Goal: Information Seeking & Learning: Find specific page/section

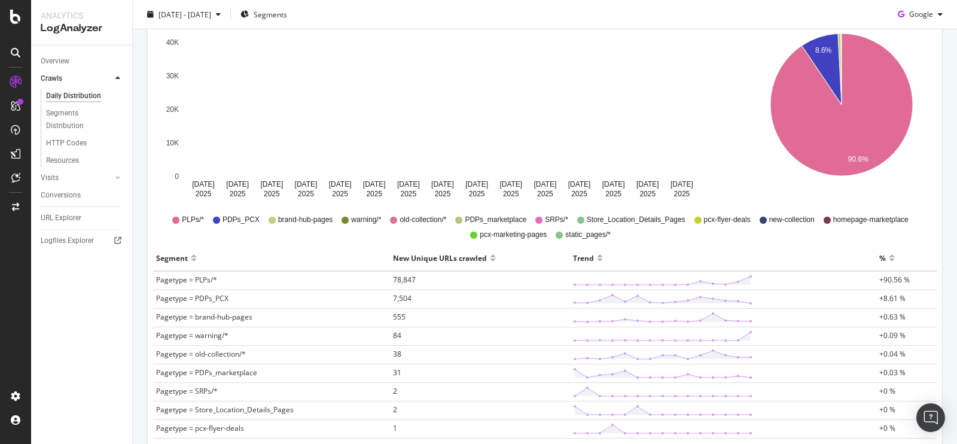
scroll to position [188, 0]
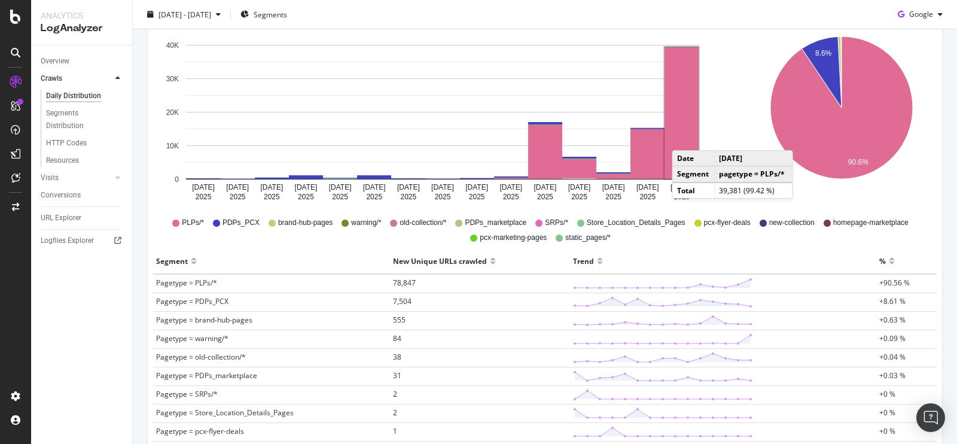
click at [684, 138] on rect "A chart." at bounding box center [682, 113] width 34 height 132
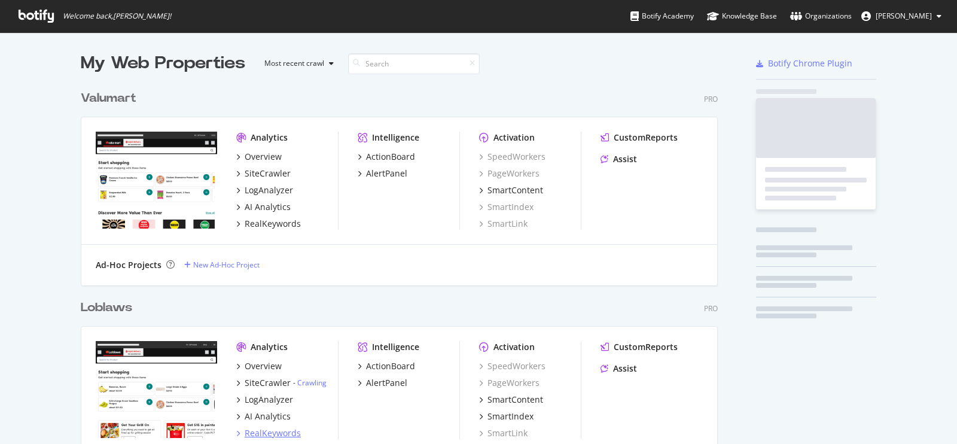
scroll to position [2697, 637]
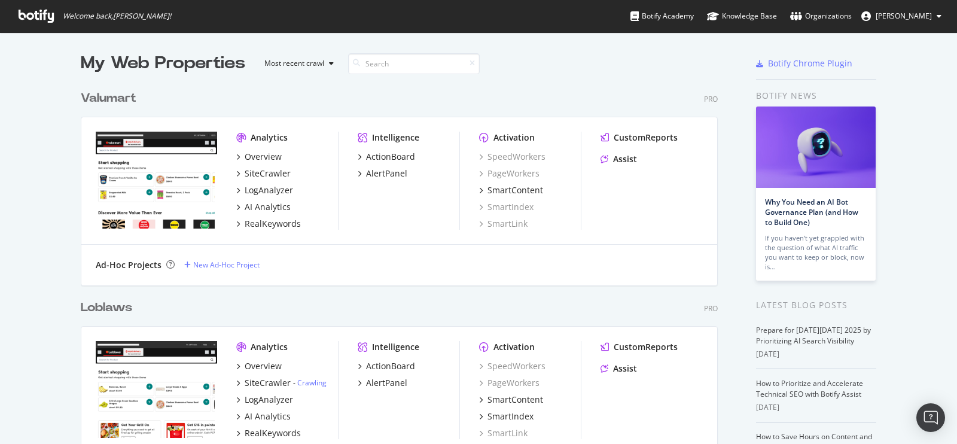
click at [119, 102] on div "Valumart" at bounding box center [109, 98] width 56 height 17
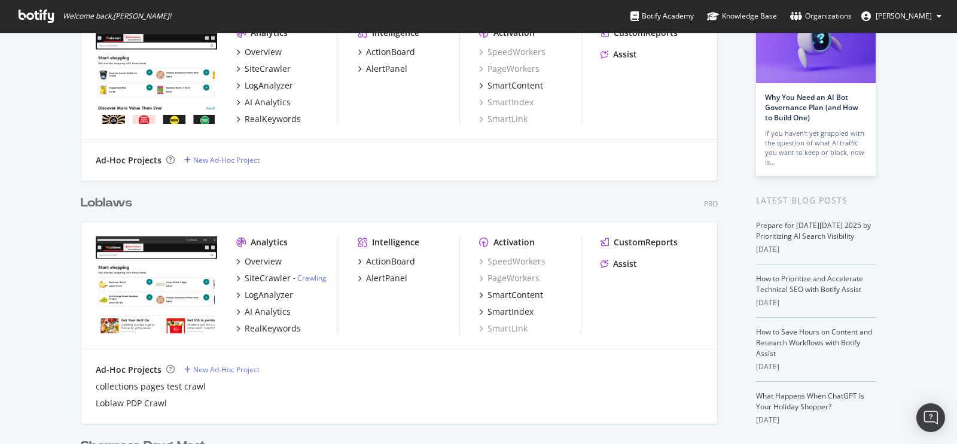
scroll to position [120, 0]
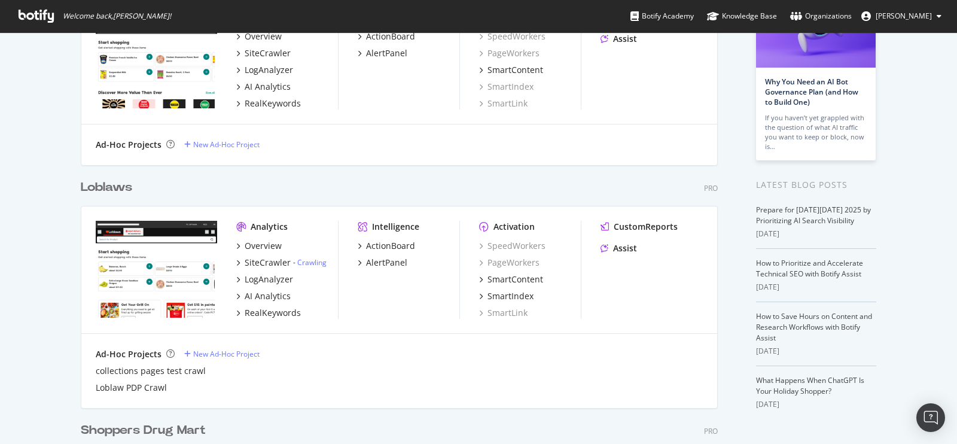
click at [102, 187] on div "Loblaws" at bounding box center [106, 187] width 51 height 17
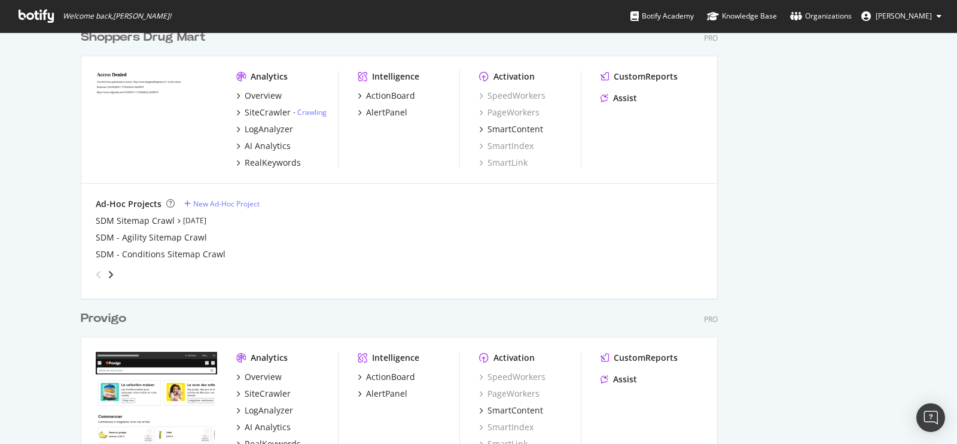
scroll to position [443, 0]
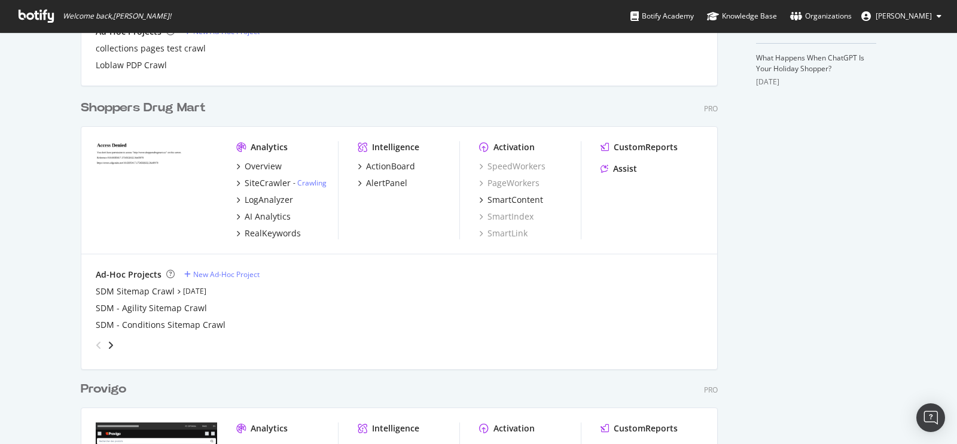
click at [163, 107] on div "Shoppers Drug Mart" at bounding box center [143, 107] width 125 height 17
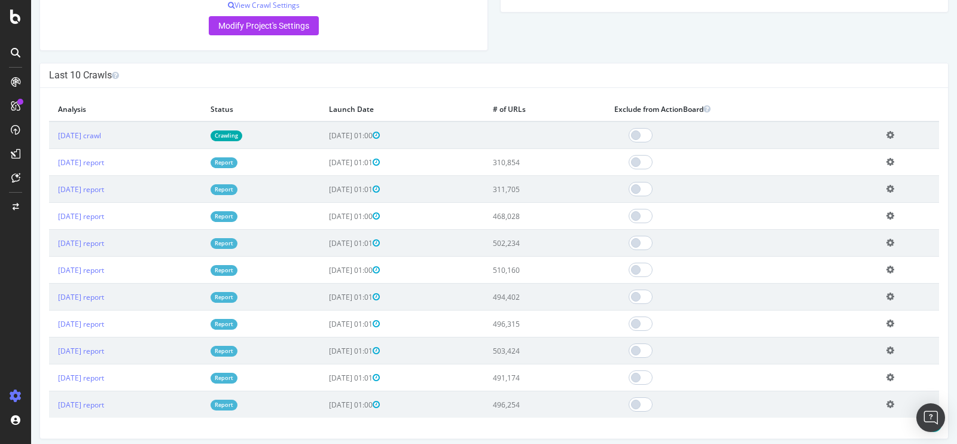
scroll to position [350, 0]
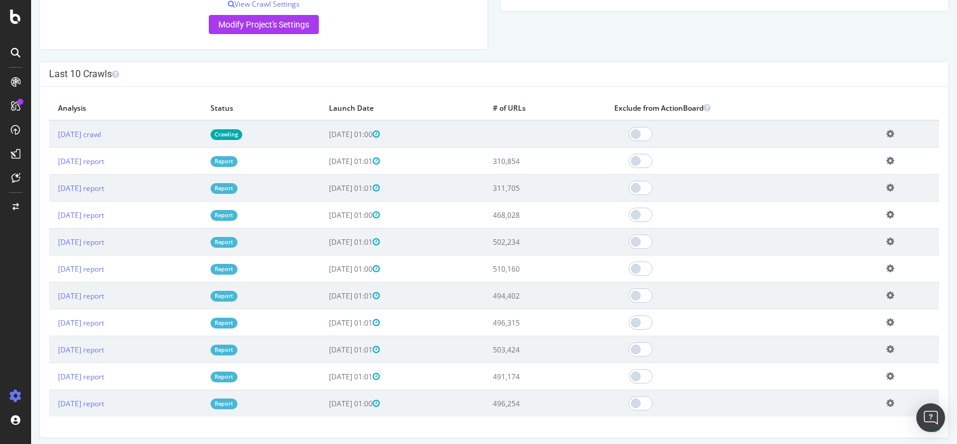
drag, startPoint x: 569, startPoint y: 297, endPoint x: 504, endPoint y: 199, distance: 117.8
click at [504, 199] on tbody "[DATE] crawl Crawling [DATE] 01:00 Add name Delete analysis [DATE] report Repor…" at bounding box center [494, 268] width 890 height 296
click at [471, 214] on td "[DATE] 01:00" at bounding box center [402, 215] width 164 height 27
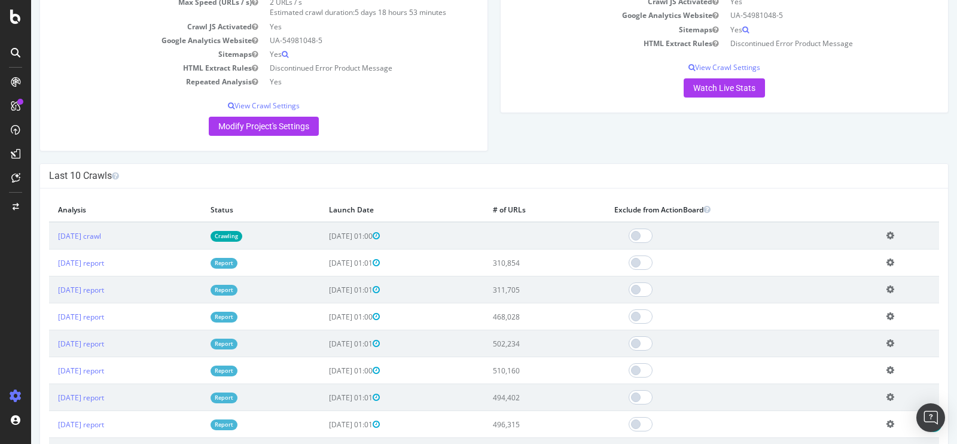
scroll to position [0, 0]
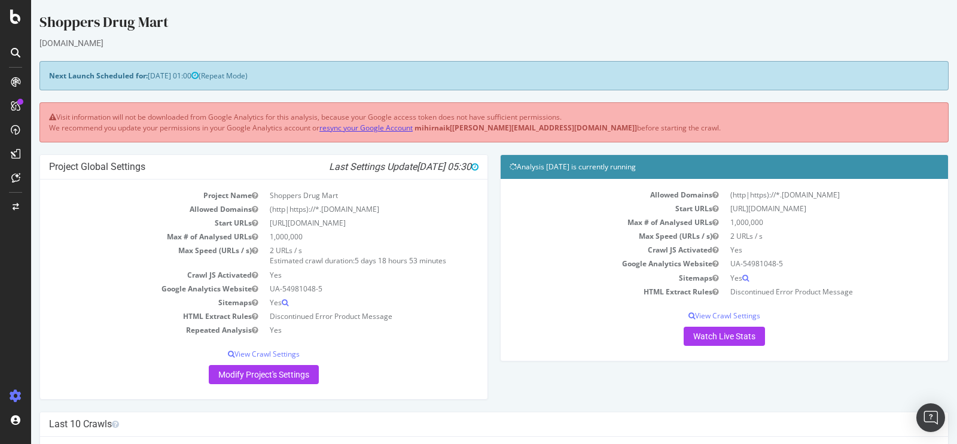
click at [391, 127] on link "resync your Google Account" at bounding box center [366, 128] width 93 height 10
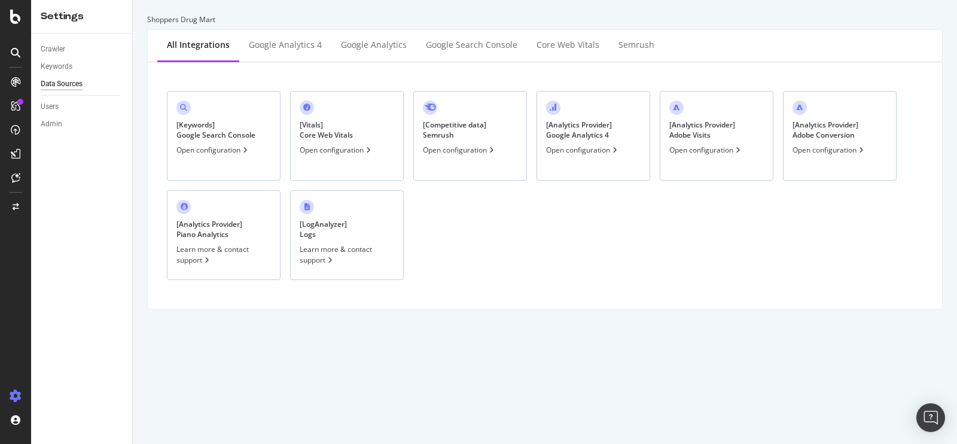
click at [602, 158] on div "[ Analytics Provider ] Google Analytics 4 Open configuration" at bounding box center [594, 136] width 114 height 90
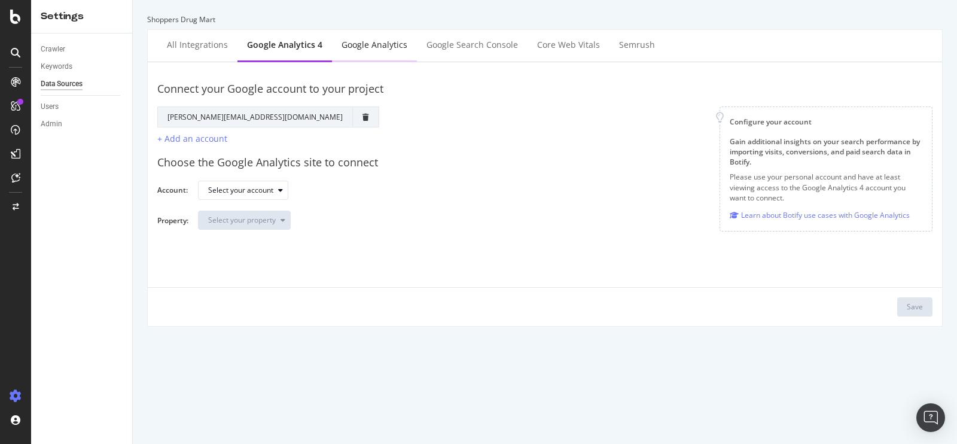
click at [360, 45] on div "Google Analytics" at bounding box center [375, 45] width 66 height 12
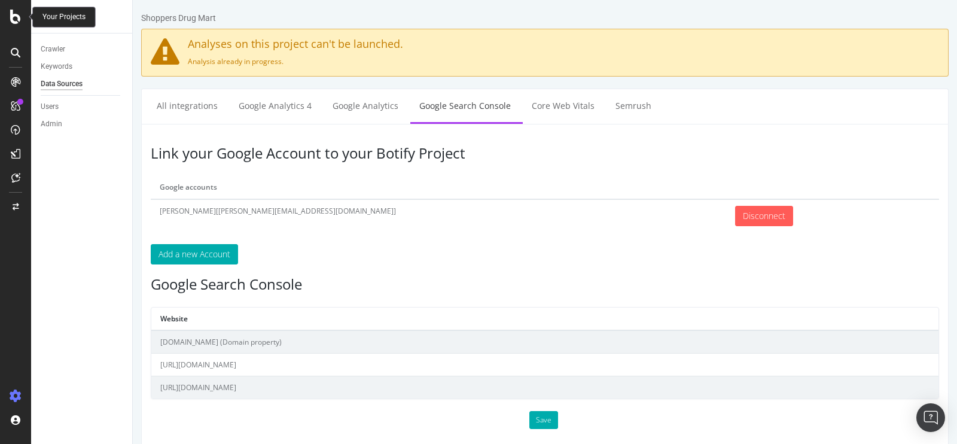
click at [10, 19] on icon at bounding box center [15, 17] width 11 height 14
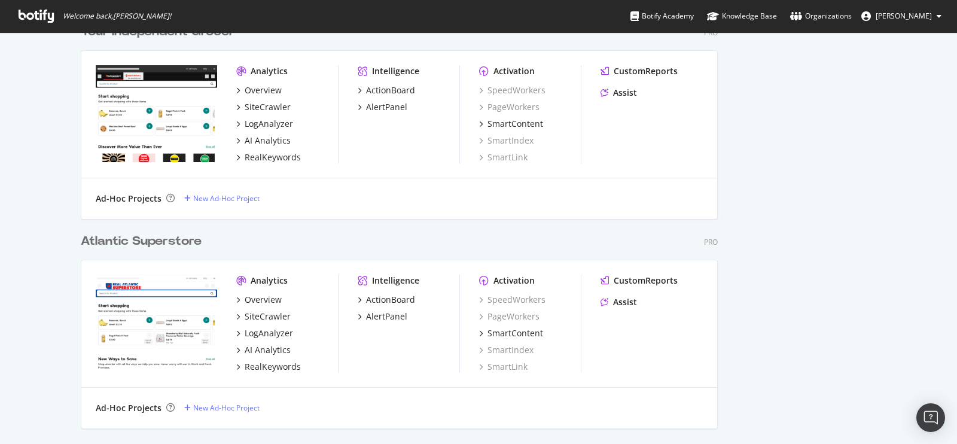
scroll to position [1867, 0]
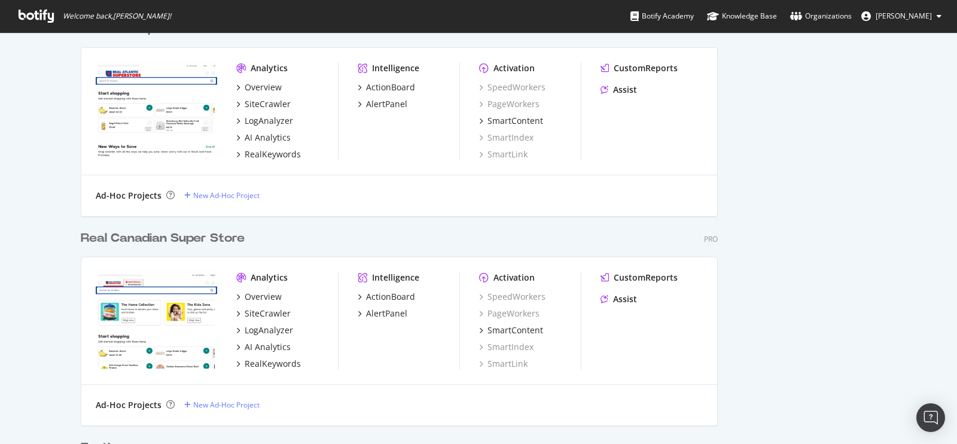
click at [204, 239] on div "Real Canadian Super Store" at bounding box center [163, 238] width 164 height 17
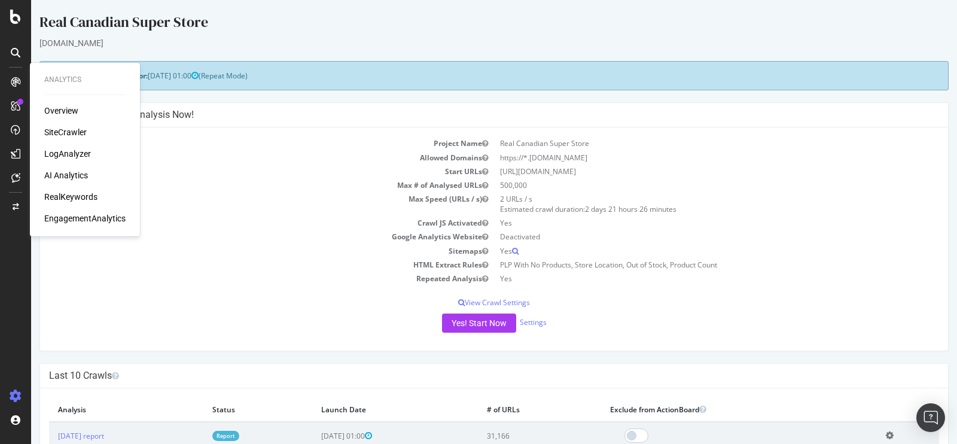
click at [65, 133] on div "SiteCrawler" at bounding box center [65, 132] width 42 height 12
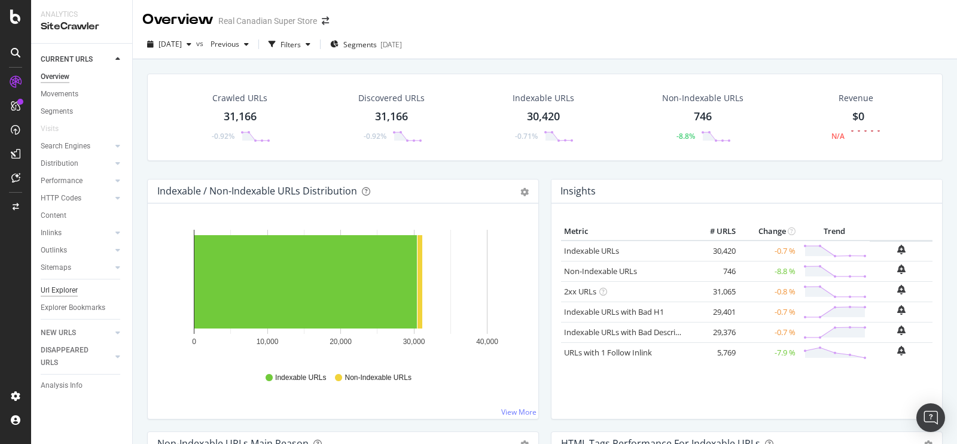
click at [59, 291] on div "Url Explorer" at bounding box center [59, 290] width 37 height 13
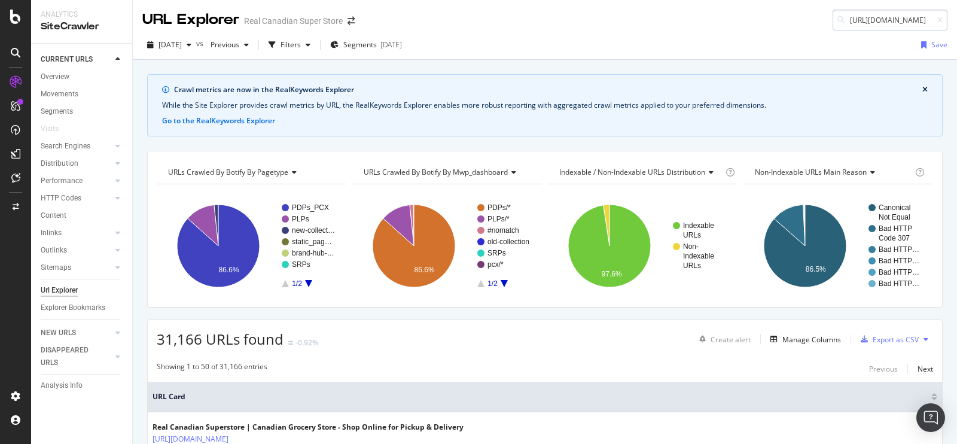
scroll to position [0, 186]
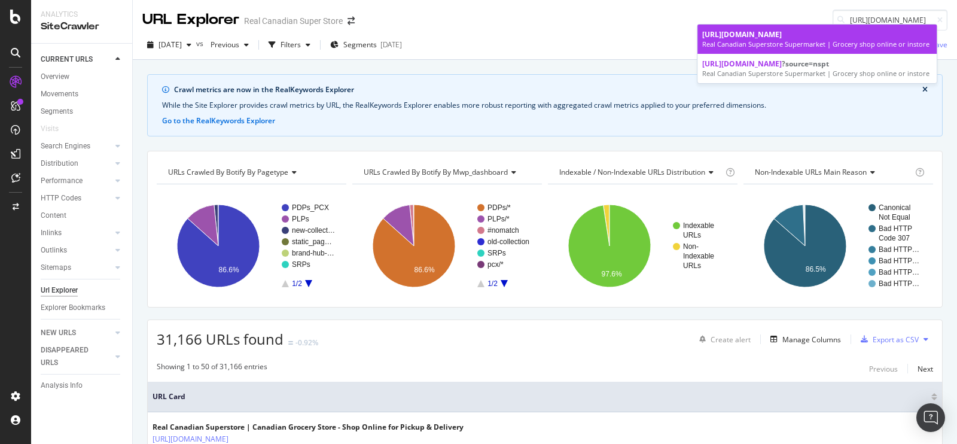
type input "[URL][DOMAIN_NAME]"
click at [761, 39] on span "[URL][DOMAIN_NAME]" at bounding box center [743, 34] width 80 height 10
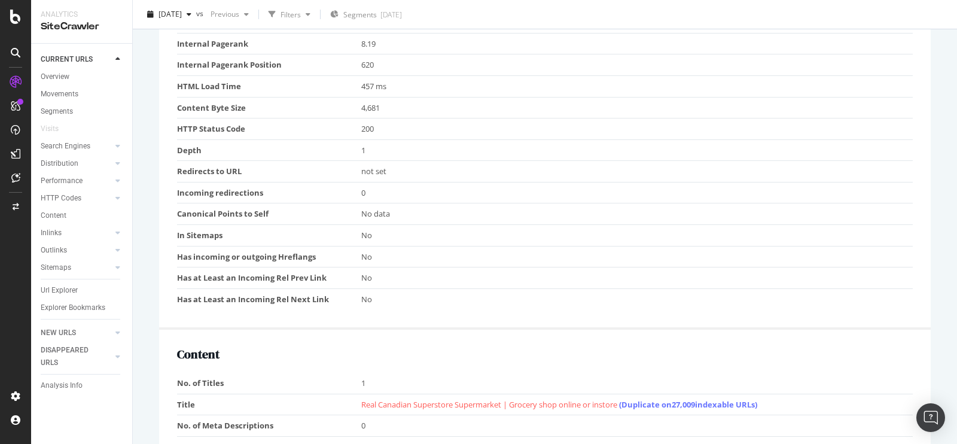
scroll to position [64, 0]
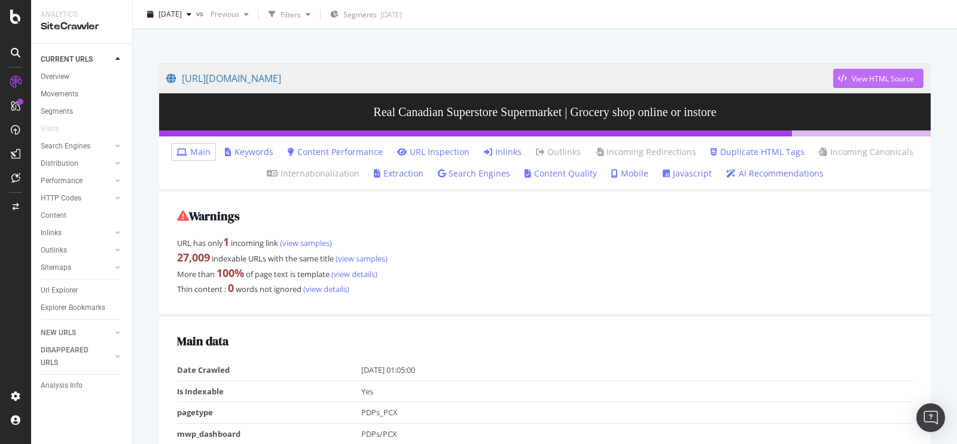
click at [852, 78] on div "View HTML Source" at bounding box center [883, 79] width 62 height 10
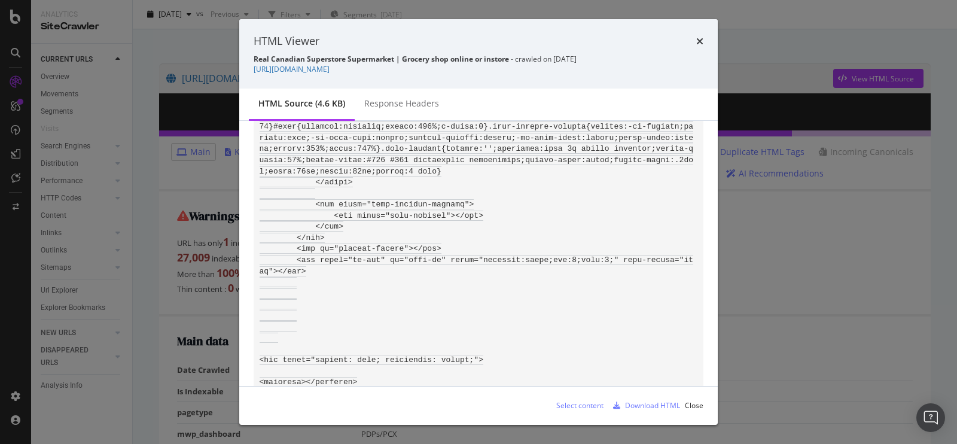
scroll to position [1197, 0]
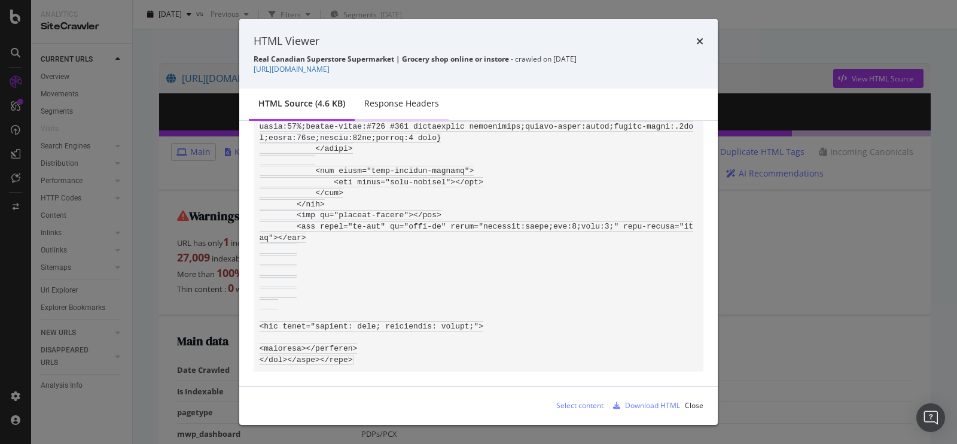
click at [428, 104] on div "Response Headers" at bounding box center [401, 104] width 75 height 12
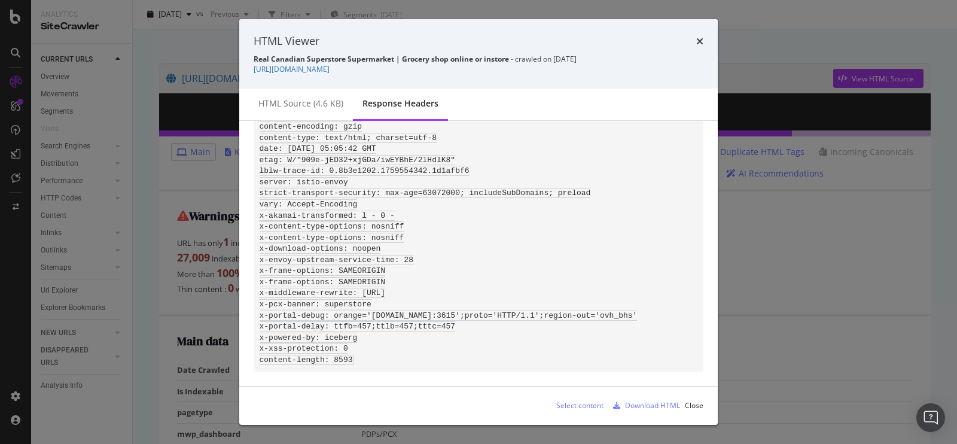
scroll to position [0, 0]
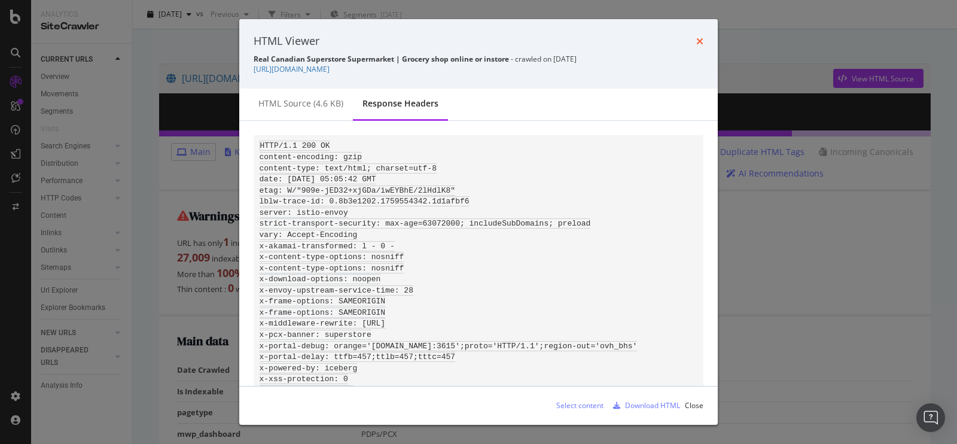
click at [701, 41] on icon "times" at bounding box center [700, 42] width 7 height 10
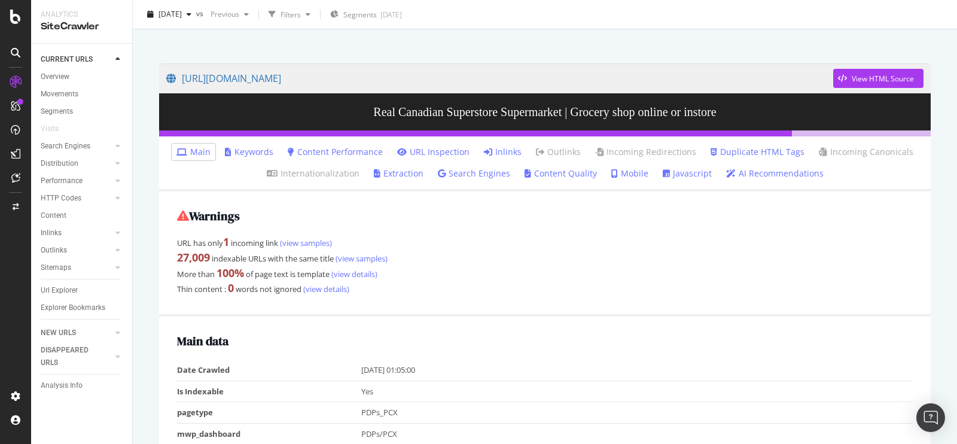
click at [672, 174] on link "Javascript" at bounding box center [687, 174] width 49 height 12
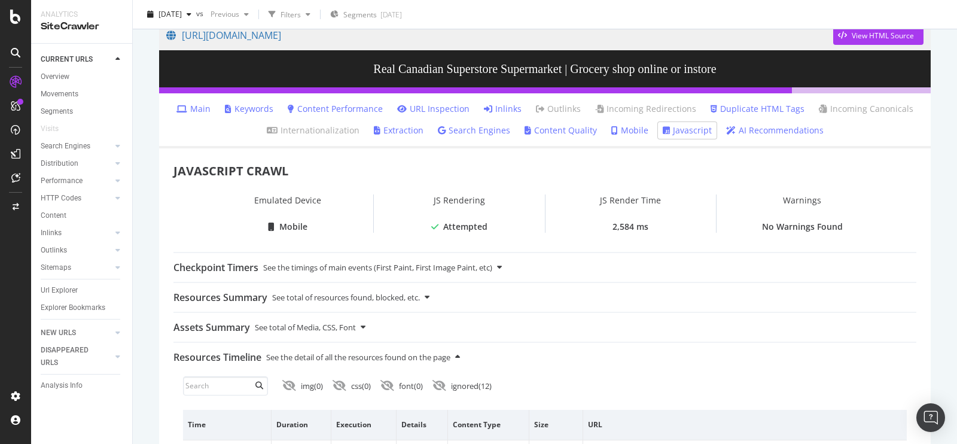
scroll to position [107, 0]
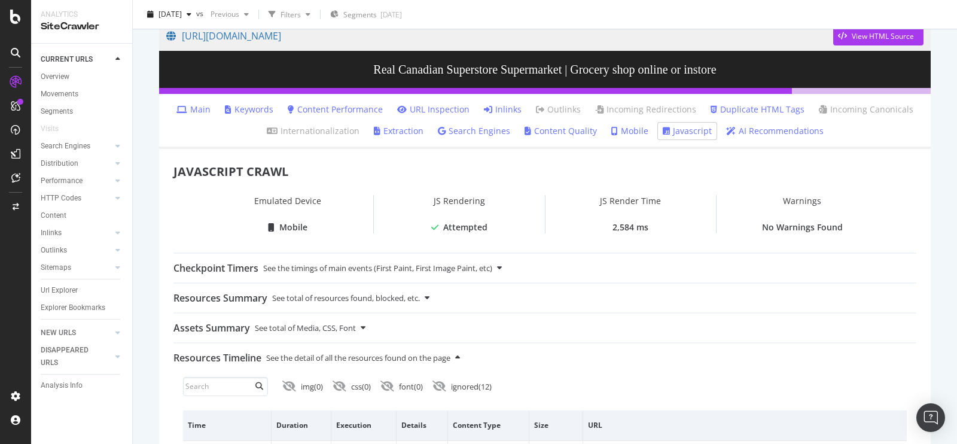
click at [433, 111] on link "URL Inspection" at bounding box center [433, 110] width 72 height 12
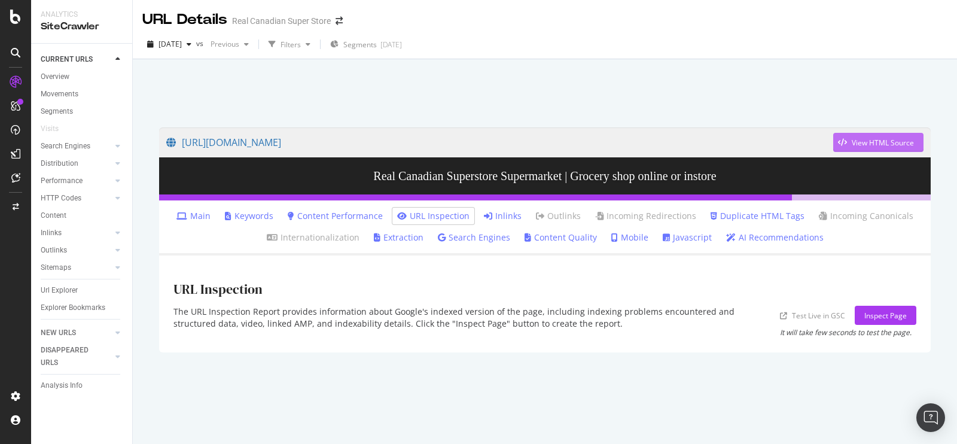
click at [867, 147] on div "View HTML Source" at bounding box center [883, 143] width 62 height 10
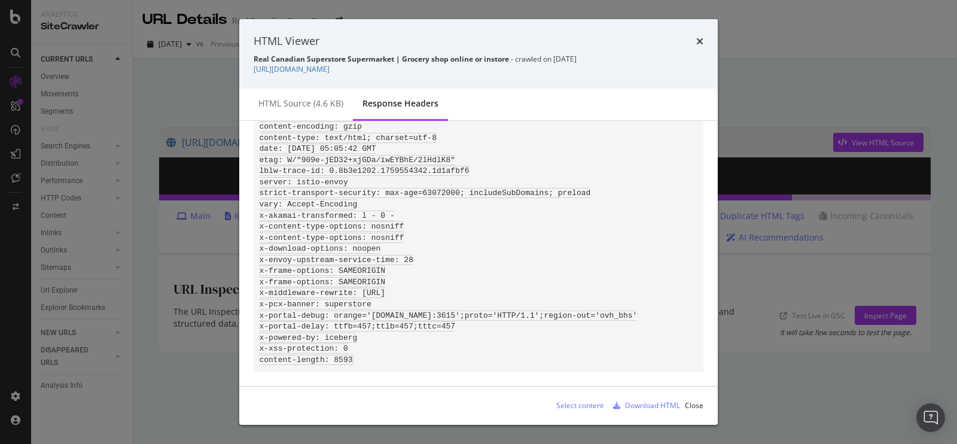
scroll to position [63, 0]
click at [305, 98] on div "HTML source (4.6 KB)" at bounding box center [301, 104] width 85 height 12
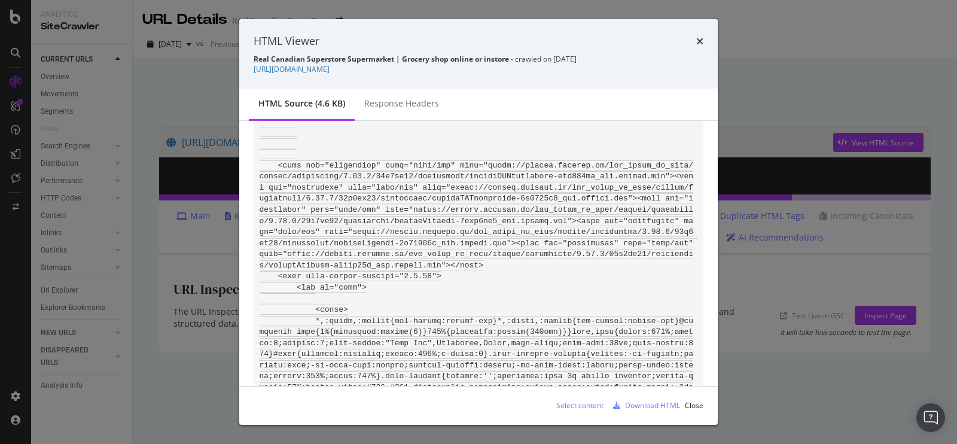
scroll to position [913, 0]
click at [698, 42] on icon "times" at bounding box center [700, 42] width 7 height 10
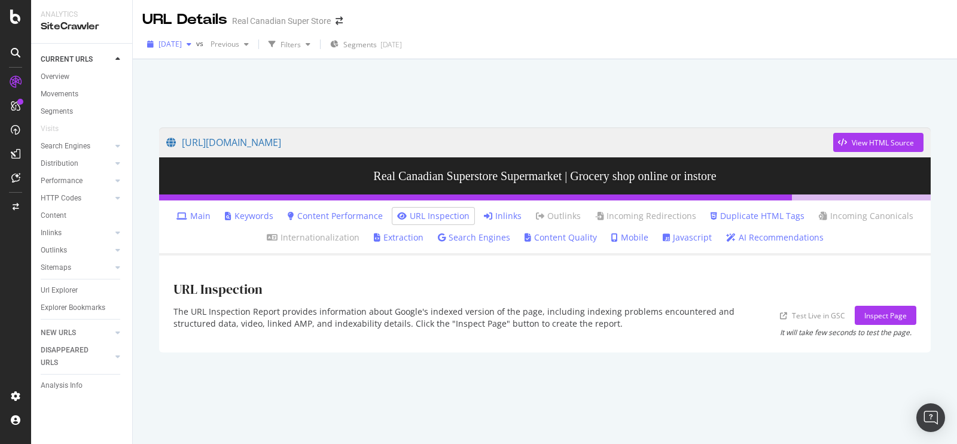
click at [196, 47] on div "button" at bounding box center [189, 44] width 14 height 7
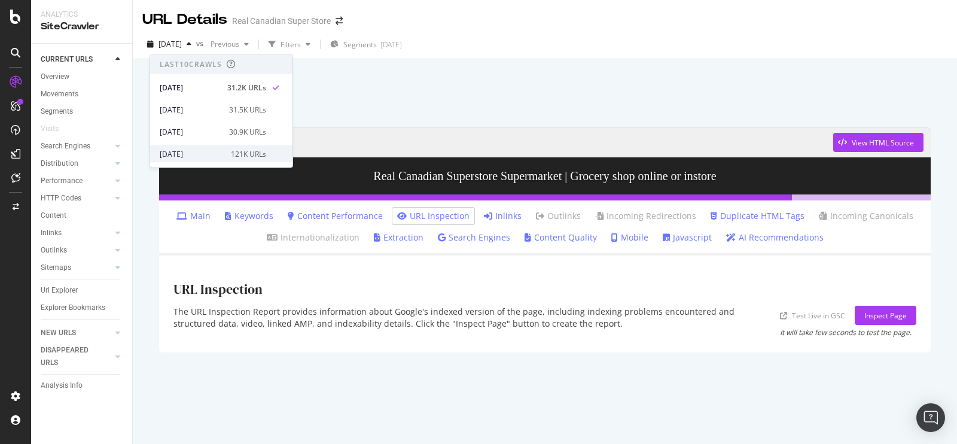
click at [218, 147] on div "[DATE] 121K URLs" at bounding box center [221, 153] width 142 height 17
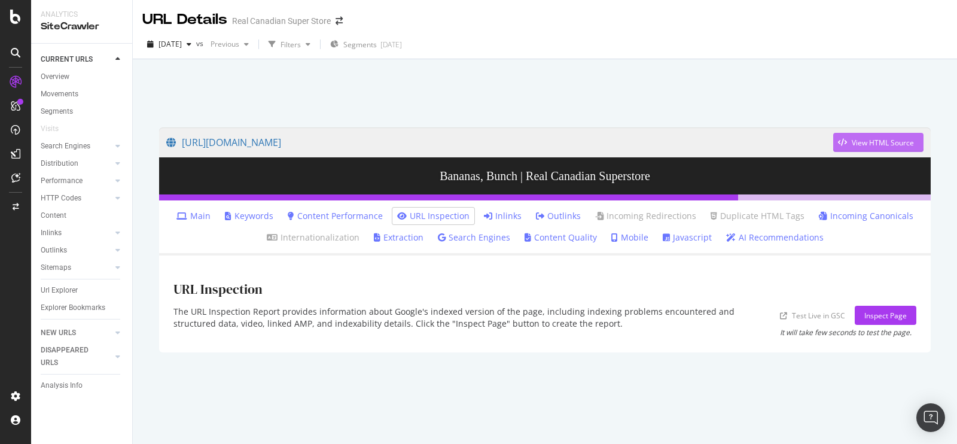
click at [856, 135] on div "View HTML Source" at bounding box center [874, 142] width 81 height 18
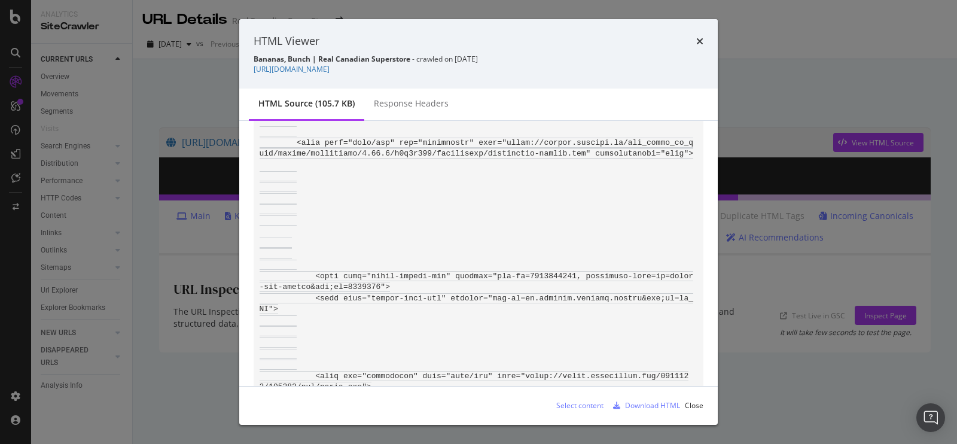
scroll to position [602, 0]
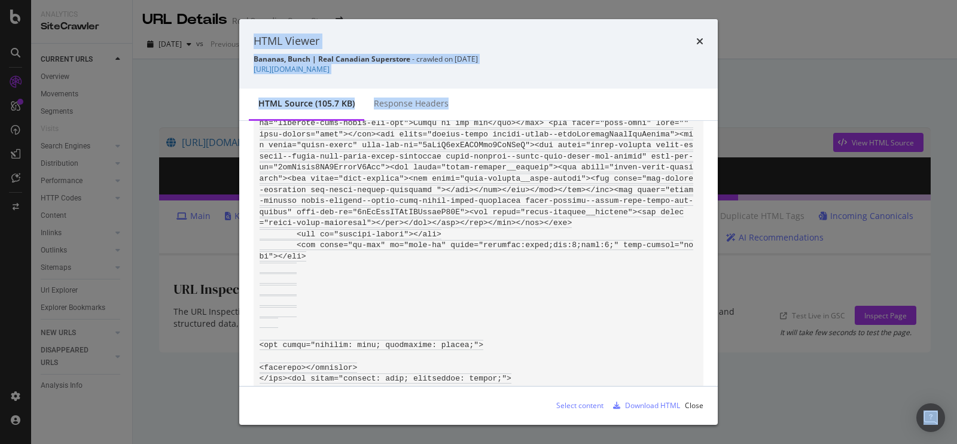
scroll to position [13903, 0]
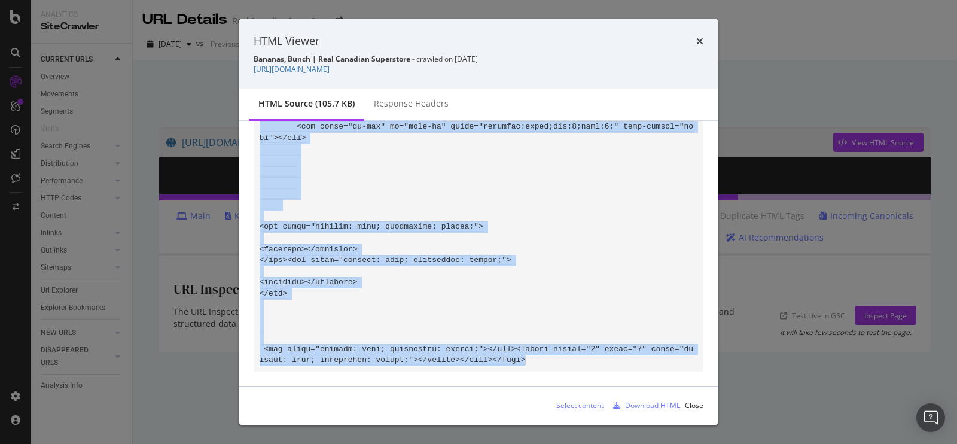
drag, startPoint x: 260, startPoint y: 147, endPoint x: 577, endPoint y: 363, distance: 382.9
copy code "<!DOCTYPE html><html lang="en" data-iceberg-theme="superstore" data-mobile-menu…"
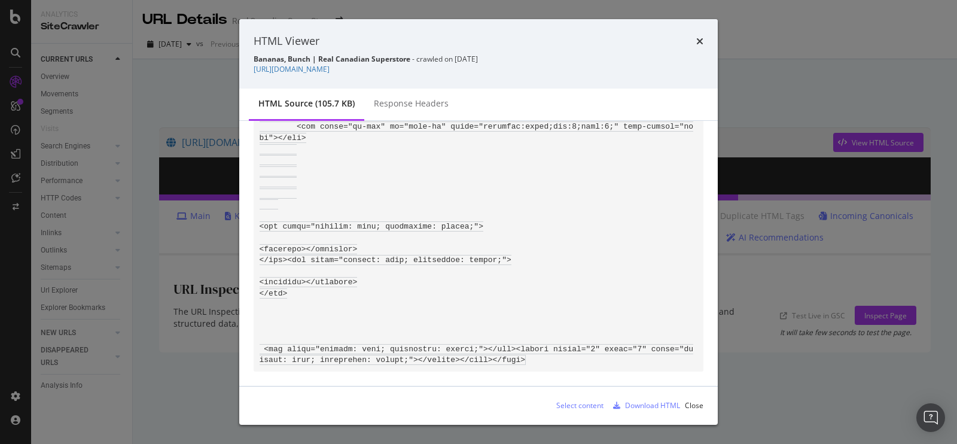
click at [695, 38] on div "HTML Viewer" at bounding box center [479, 42] width 450 height 16
click at [702, 38] on icon "times" at bounding box center [700, 42] width 7 height 10
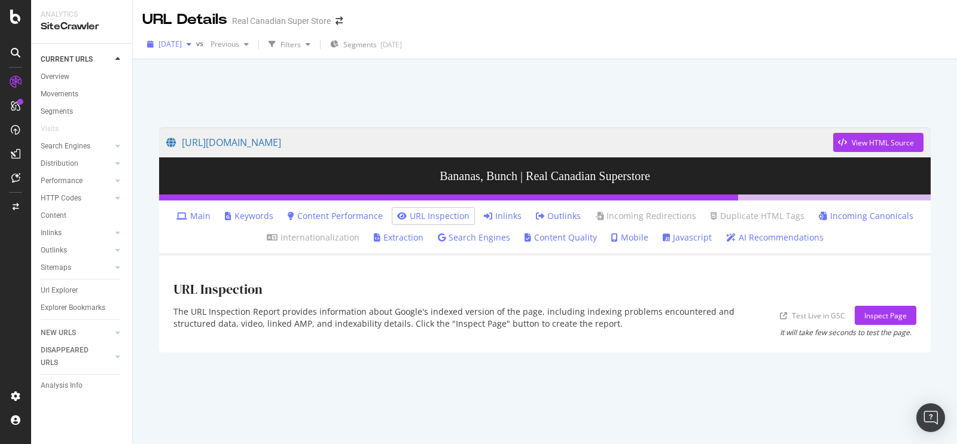
click at [182, 45] on span "[DATE]" at bounding box center [170, 44] width 23 height 10
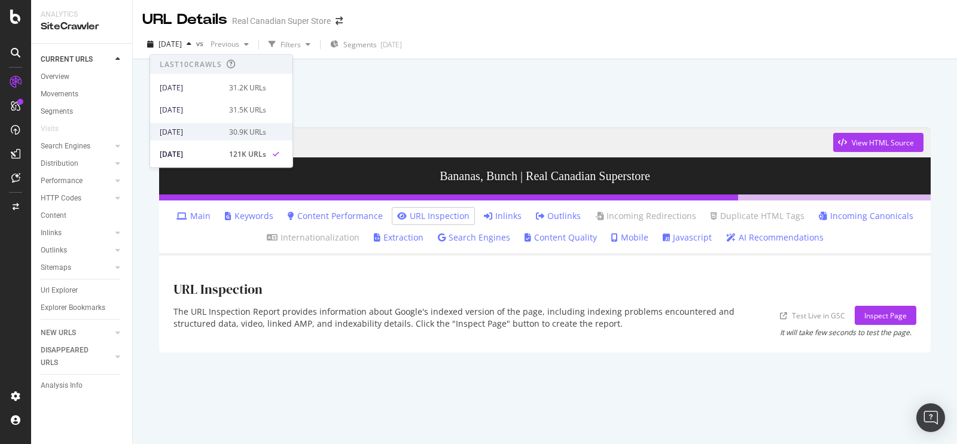
click at [215, 129] on div "[DATE]" at bounding box center [191, 131] width 62 height 11
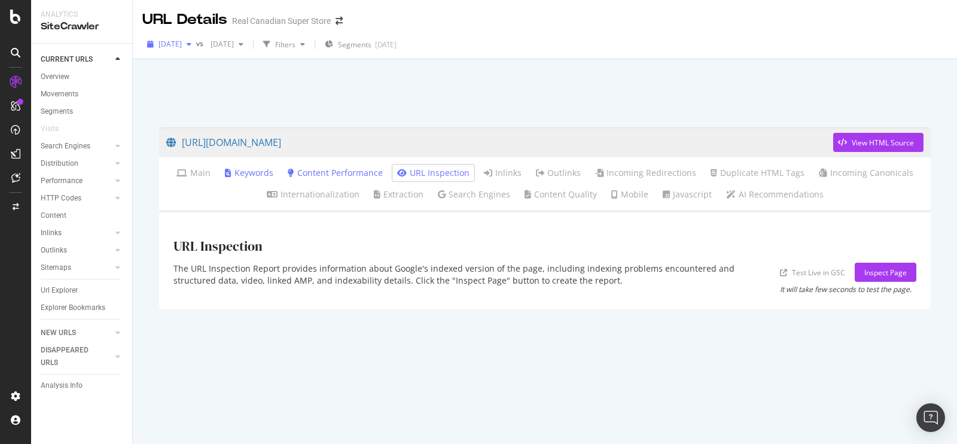
click at [191, 47] on icon "button" at bounding box center [189, 44] width 5 height 7
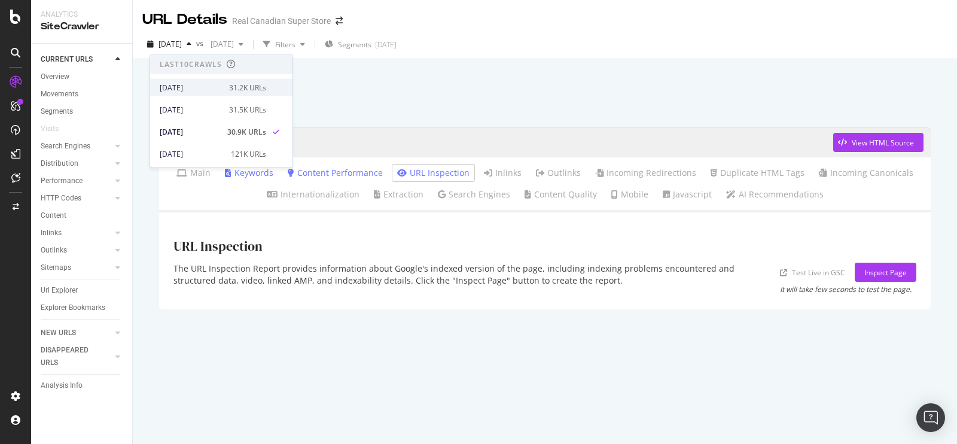
click at [201, 83] on div "[DATE]" at bounding box center [191, 87] width 62 height 11
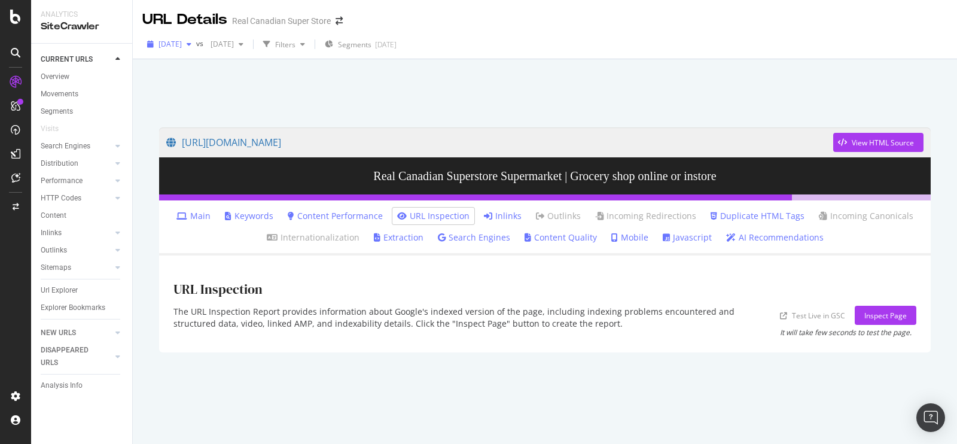
click at [182, 44] on span "[DATE]" at bounding box center [170, 44] width 23 height 10
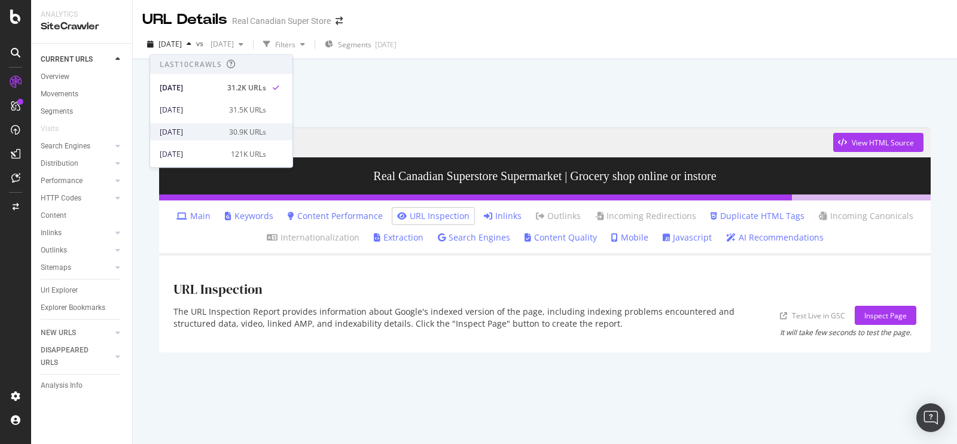
click at [233, 127] on div "30.9K URLs" at bounding box center [247, 131] width 37 height 11
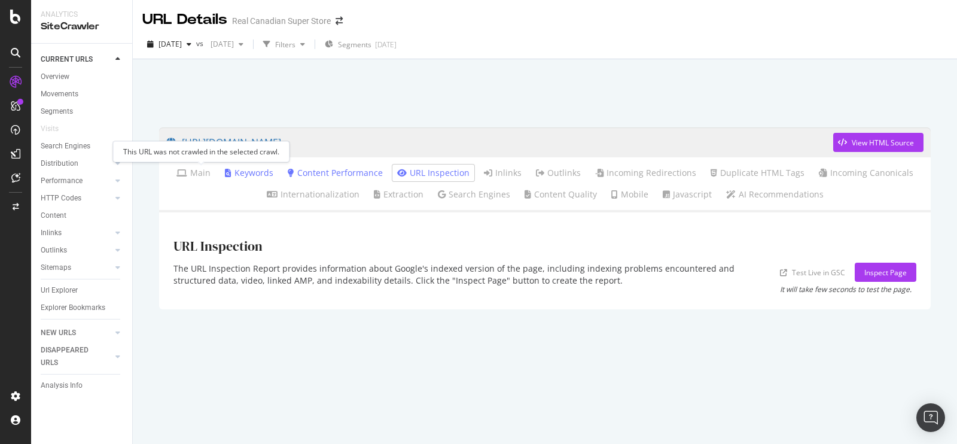
click at [196, 167] on link "Main" at bounding box center [194, 173] width 34 height 12
click at [191, 37] on div "[DATE]" at bounding box center [169, 44] width 54 height 18
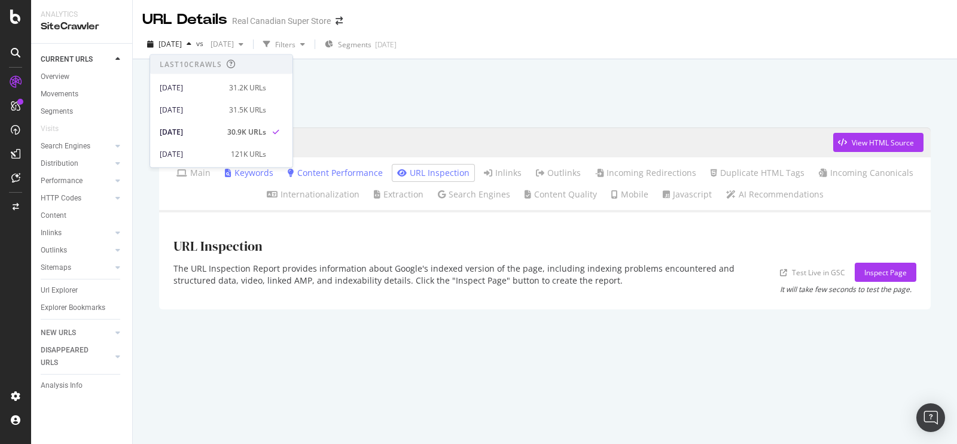
click at [498, 67] on div at bounding box center [545, 90] width 796 height 51
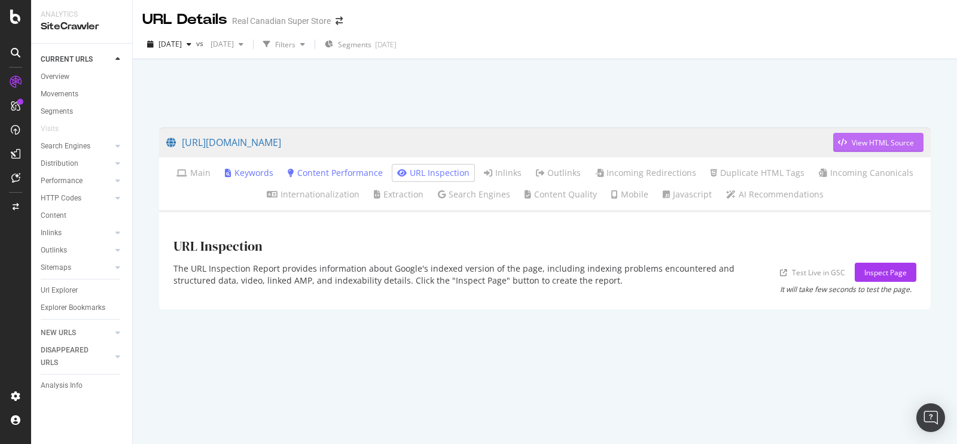
click at [861, 138] on div "View HTML Source" at bounding box center [883, 143] width 62 height 10
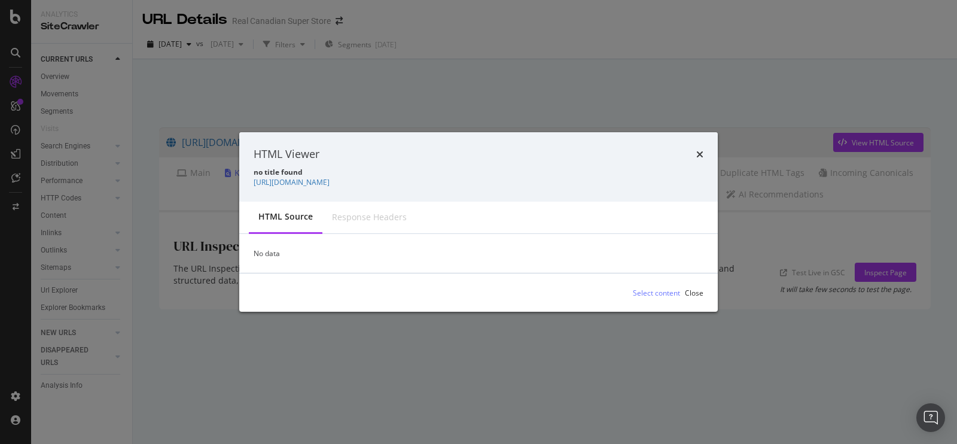
click at [382, 221] on div "Response Headers" at bounding box center [369, 217] width 75 height 12
click at [698, 154] on icon "times" at bounding box center [700, 155] width 7 height 10
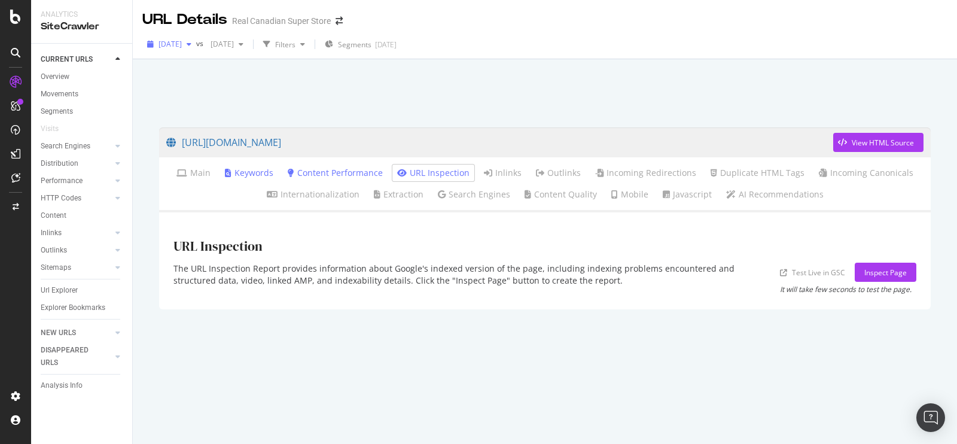
click at [182, 41] on span "[DATE]" at bounding box center [170, 44] width 23 height 10
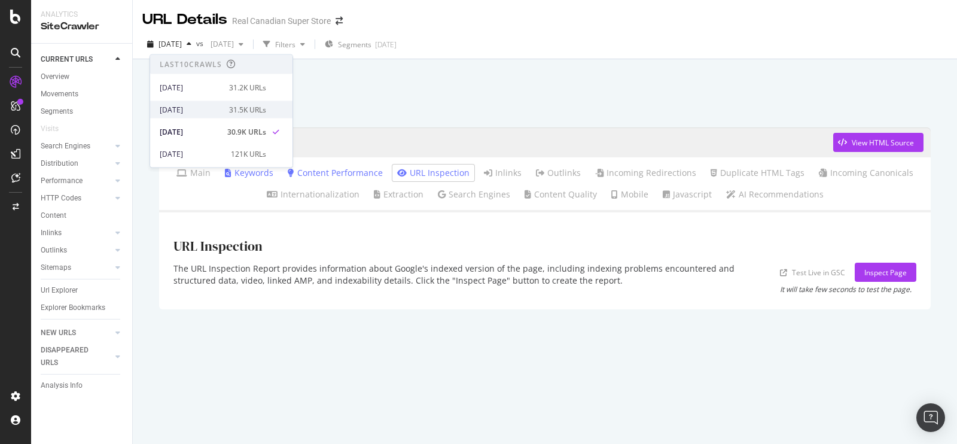
click at [217, 111] on div "[DATE]" at bounding box center [191, 109] width 62 height 11
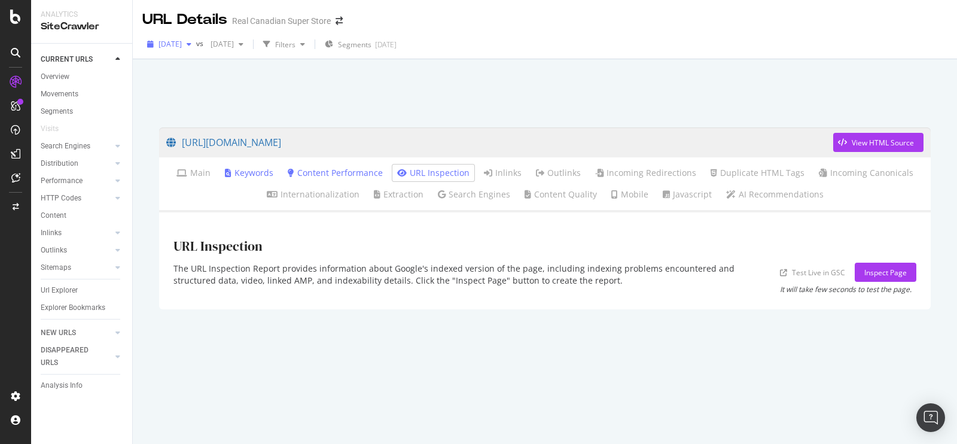
click at [182, 41] on span "[DATE]" at bounding box center [170, 44] width 23 height 10
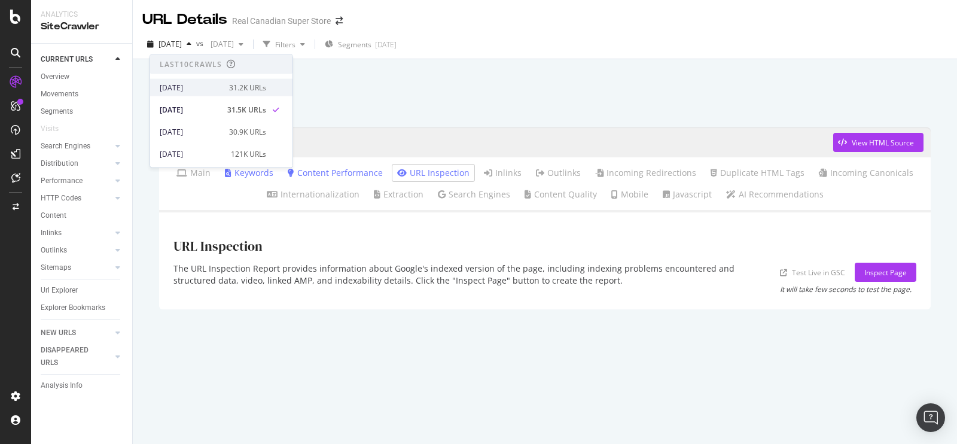
click at [206, 87] on div "[DATE]" at bounding box center [191, 87] width 62 height 11
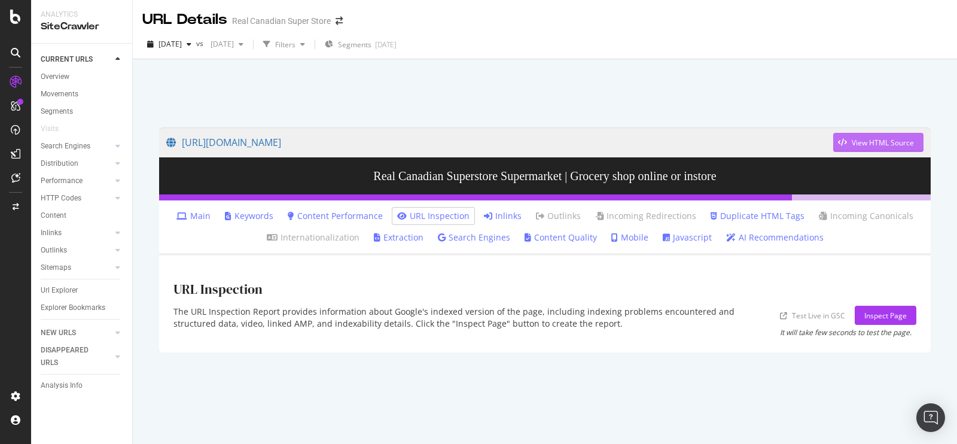
click at [873, 138] on div "View HTML Source" at bounding box center [883, 143] width 62 height 10
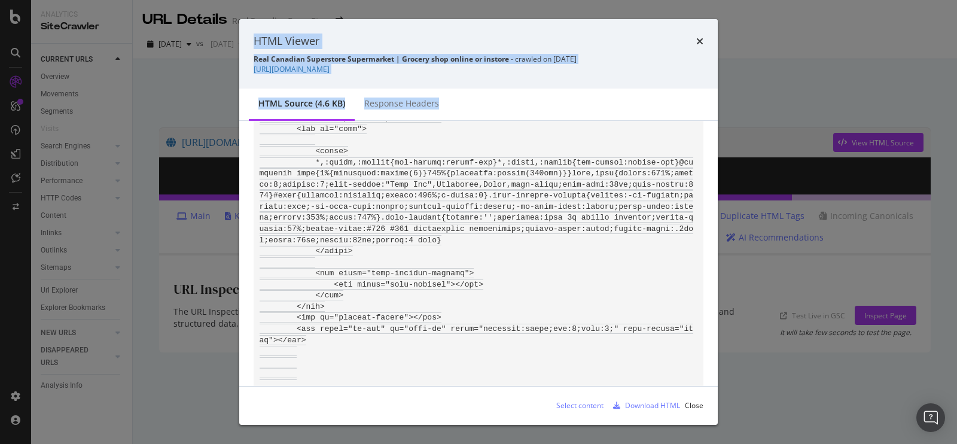
scroll to position [1197, 0]
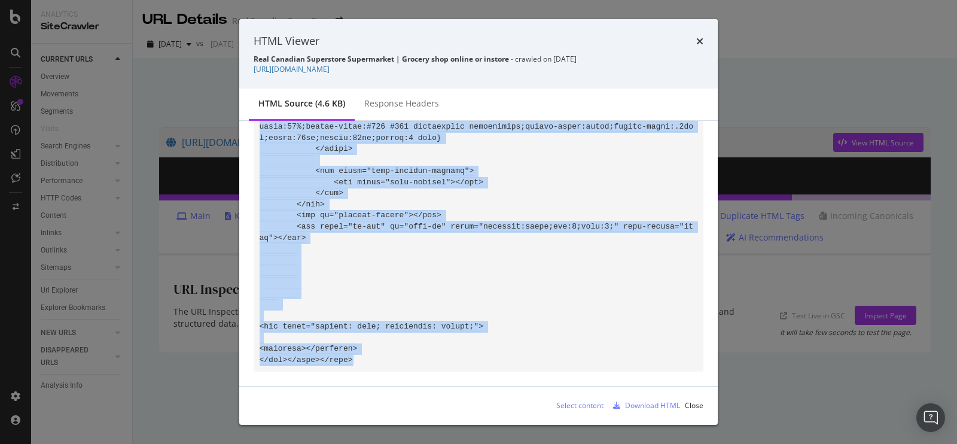
drag, startPoint x: 258, startPoint y: 145, endPoint x: 467, endPoint y: 361, distance: 300.9
copy code "<!DOCTYPE html><html lang="en"><head> <meta charset="UTF-8"> <meta name="viewpo…"
